Goal: Information Seeking & Learning: Learn about a topic

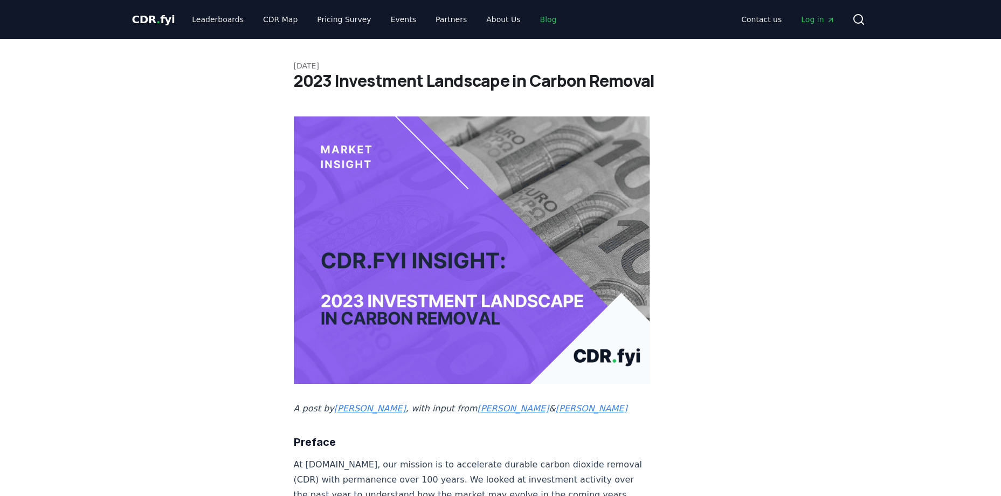
click at [531, 17] on link "Blog" at bounding box center [548, 19] width 34 height 19
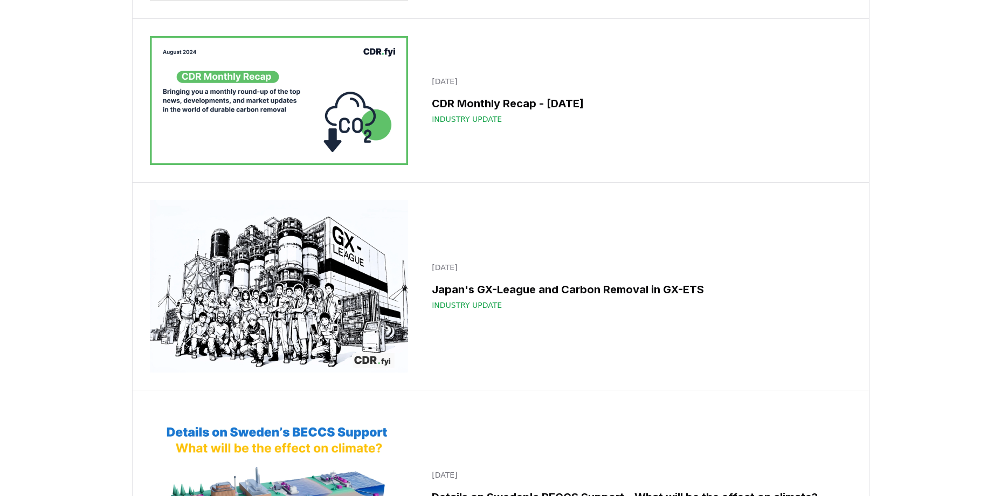
scroll to position [11104, 0]
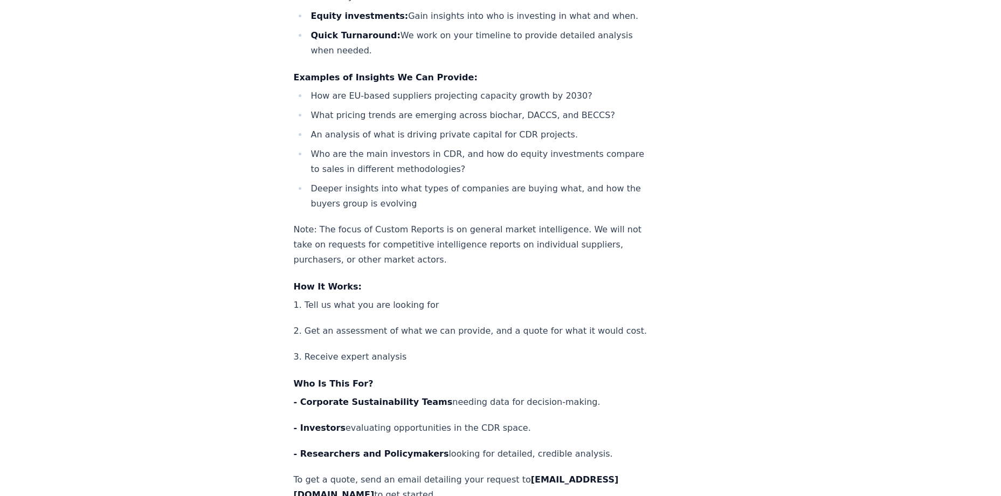
scroll to position [809, 0]
